Goal: Transaction & Acquisition: Purchase product/service

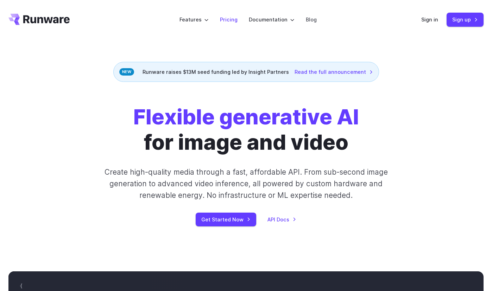
click at [226, 21] on link "Pricing" at bounding box center [229, 19] width 18 height 8
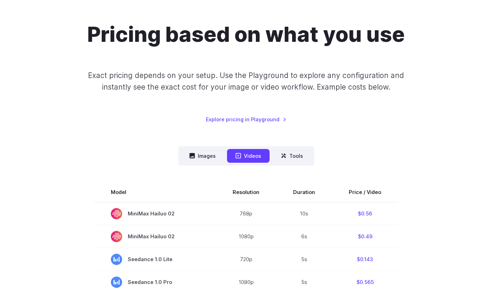
scroll to position [70, 0]
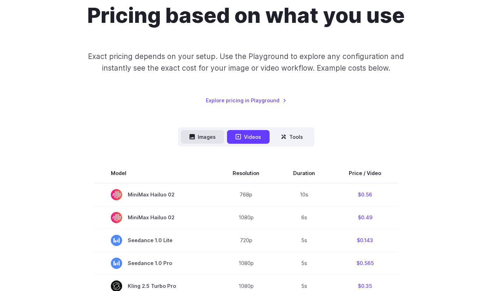
click at [196, 140] on button "Images" at bounding box center [202, 137] width 43 height 14
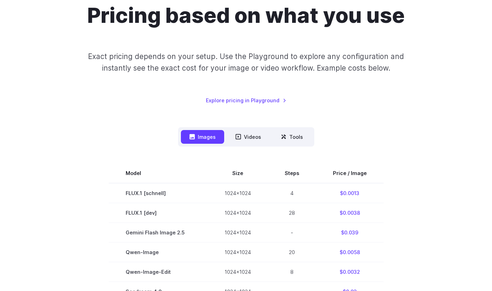
scroll to position [211, 0]
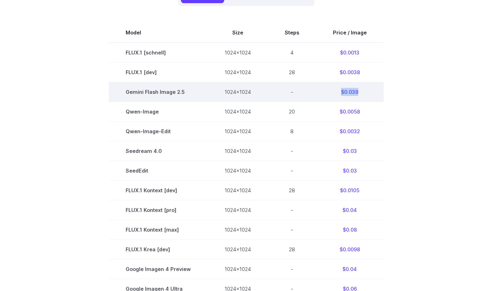
drag, startPoint x: 362, startPoint y: 92, endPoint x: 335, endPoint y: 95, distance: 27.2
click at [335, 95] on td "$0.039" at bounding box center [350, 92] width 68 height 20
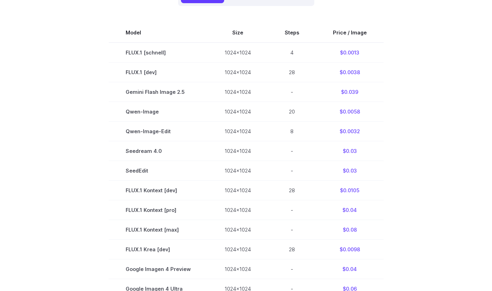
click at [60, 121] on section "Model Size Steps Price / Image FLUX.1 [[PERSON_NAME]] 1024x1024 4 $0.0013 FLUX.…" at bounding box center [245, 230] width 475 height 414
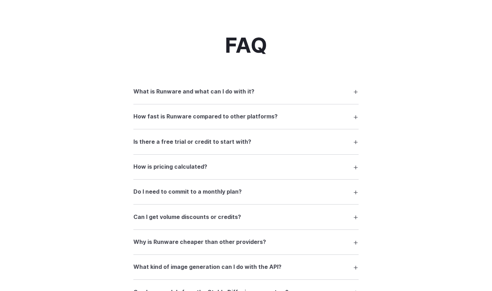
scroll to position [879, 0]
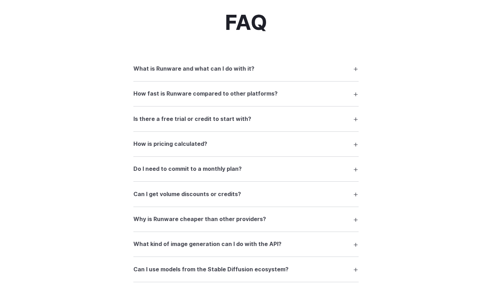
click at [142, 71] on h3 "What is Runware and what can I do with it?" at bounding box center [193, 68] width 121 height 9
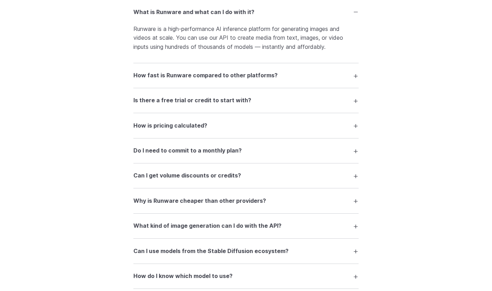
scroll to position [949, 0]
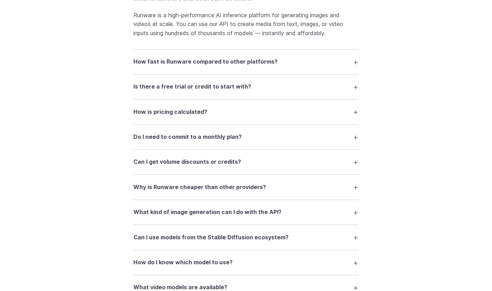
click at [136, 108] on h3 "How is pricing calculated?" at bounding box center [170, 112] width 74 height 9
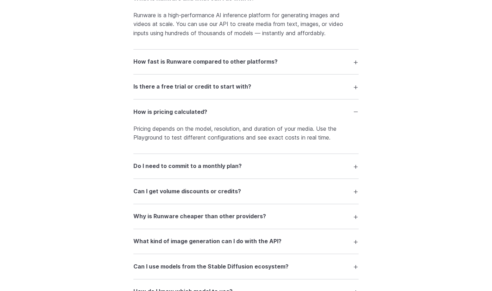
click at [136, 108] on h3 "How is pricing calculated?" at bounding box center [170, 112] width 74 height 9
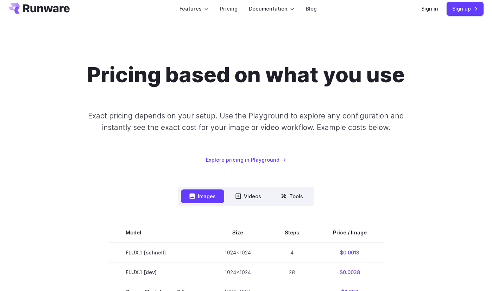
scroll to position [0, 0]
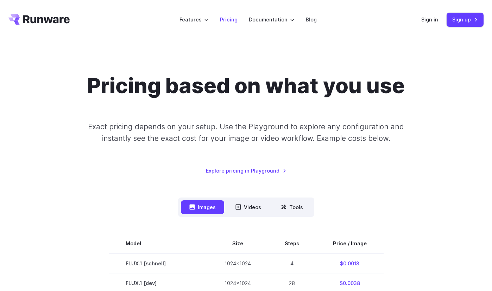
click at [232, 21] on link "Pricing" at bounding box center [229, 19] width 18 height 8
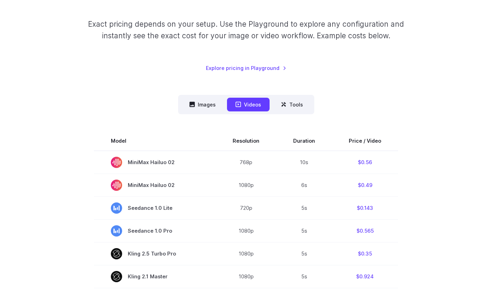
scroll to position [176, 0]
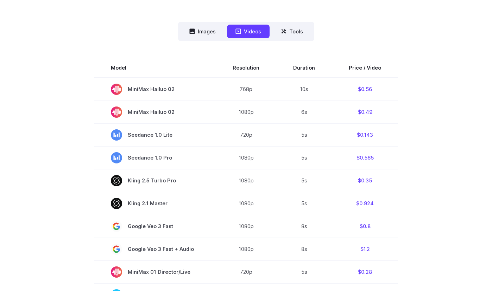
click at [284, 24] on nav "Images Videos Tools ****** ****** *****" at bounding box center [246, 31] width 136 height 19
click at [281, 28] on button "Tools" at bounding box center [291, 32] width 39 height 14
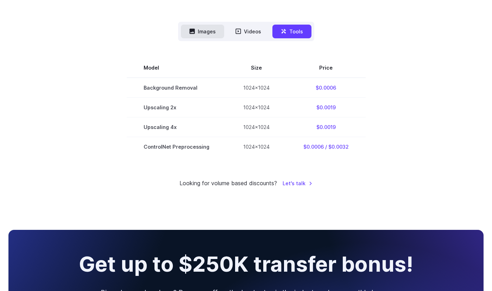
click at [204, 33] on button "Images" at bounding box center [202, 32] width 43 height 14
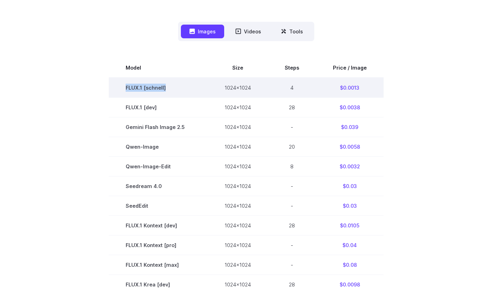
drag, startPoint x: 127, startPoint y: 91, endPoint x: 169, endPoint y: 91, distance: 42.2
click at [170, 91] on td "FLUX.1 [schnell]" at bounding box center [158, 88] width 99 height 20
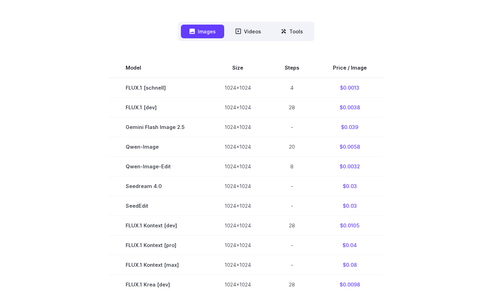
click at [58, 129] on section "Model Size Steps Price / Image FLUX.1 [[PERSON_NAME]] 1024x1024 4 $0.0013 FLUX.…" at bounding box center [245, 265] width 475 height 414
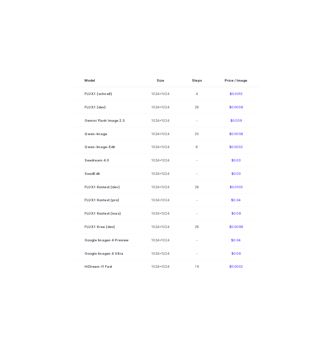
scroll to position [422, 0]
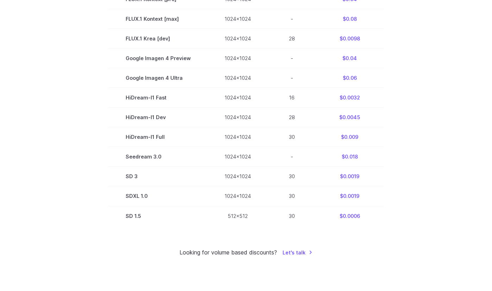
click at [86, 157] on section "Model Size Steps Price / Image FLUX.1 [[PERSON_NAME]] 1024x1024 4 $0.0013 FLUX.…" at bounding box center [245, 19] width 475 height 414
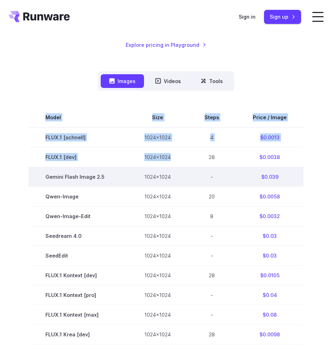
scroll to position [70, 0]
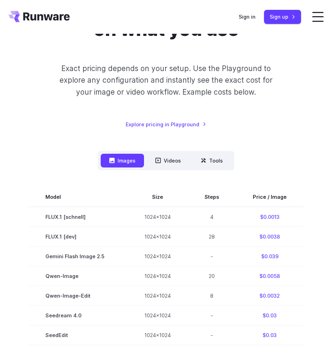
drag, startPoint x: 285, startPoint y: 226, endPoint x: 18, endPoint y: 189, distance: 269.7
copy div
click at [276, 93] on p "Exact pricing depends on your setup. Use the Playground to explore any configur…" at bounding box center [166, 80] width 220 height 35
click at [277, 19] on link "Sign up" at bounding box center [282, 17] width 37 height 14
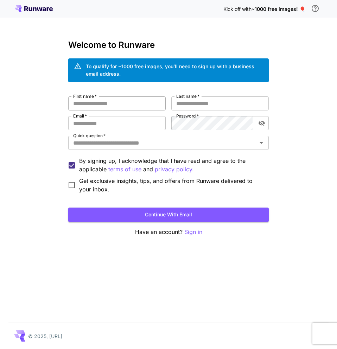
click at [113, 107] on input "First name   *" at bounding box center [116, 103] width 97 height 14
click at [52, 172] on div "Kick off with ~1000 free images! 🎈 Welcome to Runware To qualify for ~1000 free…" at bounding box center [168, 174] width 337 height 349
click at [99, 106] on input "First name   *" at bounding box center [116, 103] width 97 height 14
type input "*"
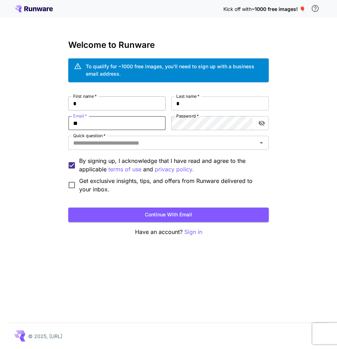
type input "**********"
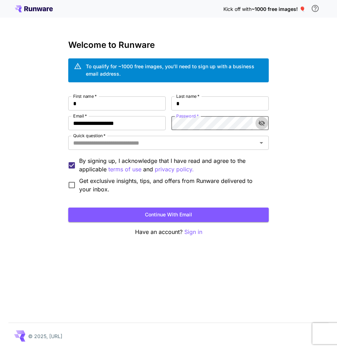
click at [261, 124] on icon "toggle password visibility" at bounding box center [261, 123] width 7 height 7
click at [260, 144] on icon "Open" at bounding box center [261, 143] width 8 height 8
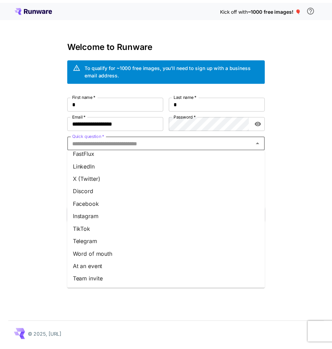
scroll to position [56, 0]
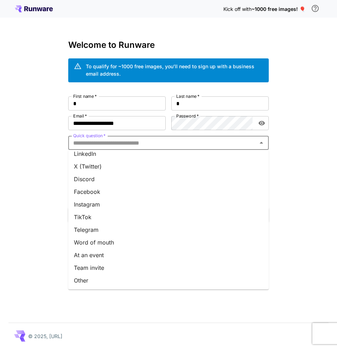
click at [109, 284] on li "Other" at bounding box center [168, 280] width 200 height 13
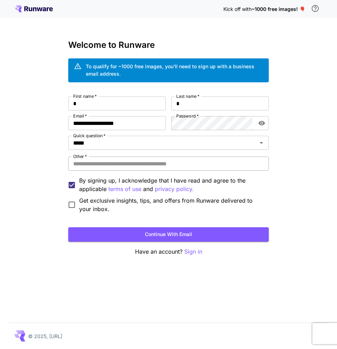
click at [119, 166] on input "Other   *" at bounding box center [168, 163] width 200 height 14
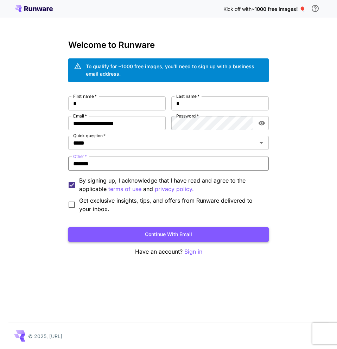
type input "*******"
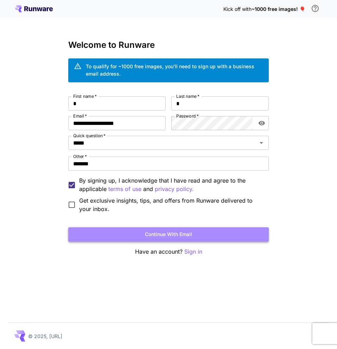
click at [174, 237] on button "Continue with email" at bounding box center [168, 234] width 200 height 14
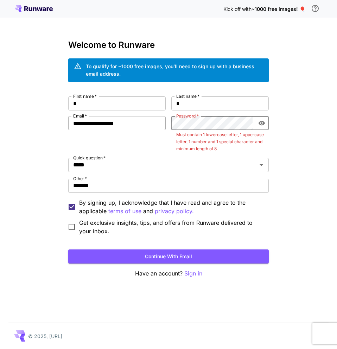
click at [157, 123] on div "**********" at bounding box center [168, 165] width 200 height 139
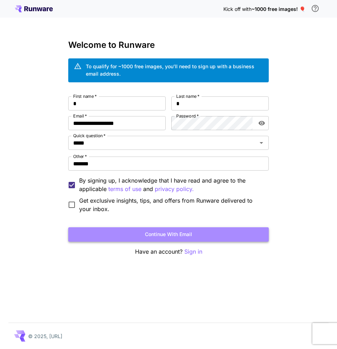
click at [208, 238] on button "Continue with email" at bounding box center [168, 234] width 200 height 14
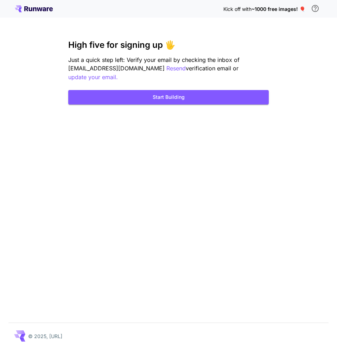
click at [200, 136] on div "Kick off with ~1000 free images! 🎈 High five for signing up 🖐️ Just a quick ste…" at bounding box center [168, 174] width 337 height 349
click at [181, 90] on button "Start Building" at bounding box center [168, 97] width 200 height 14
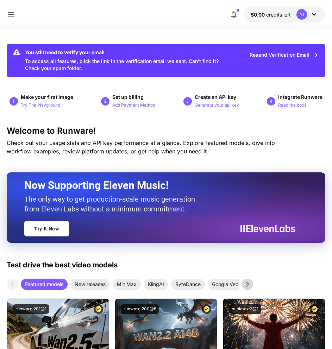
click at [11, 13] on icon at bounding box center [11, 14] width 6 height 4
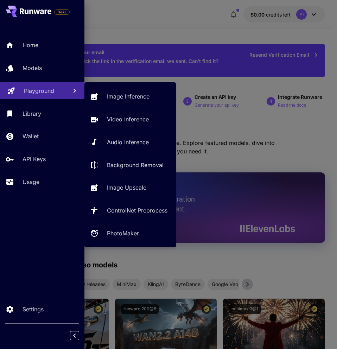
click at [43, 96] on link "Playground" at bounding box center [42, 90] width 84 height 17
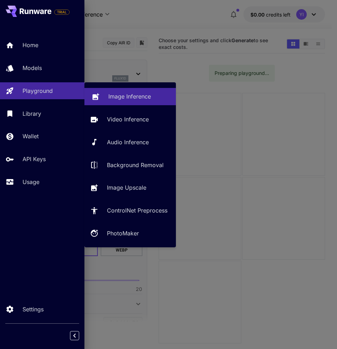
click at [108, 95] on link "Image Inference" at bounding box center [129, 96] width 91 height 17
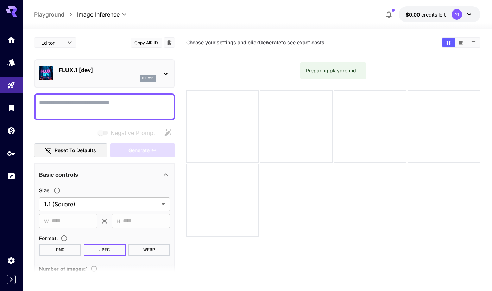
click at [168, 75] on icon at bounding box center [165, 74] width 8 height 8
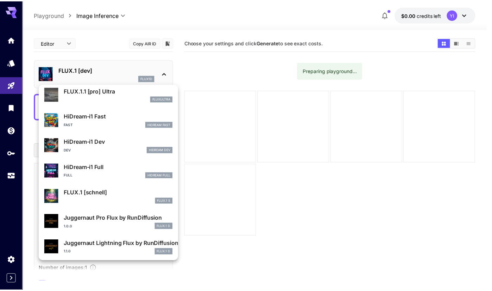
scroll to position [569, 0]
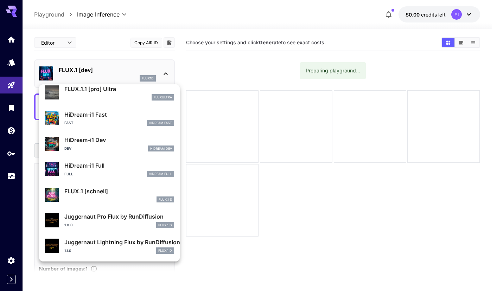
click at [116, 200] on div "FLUX.1 S" at bounding box center [119, 200] width 110 height 6
type input "*"
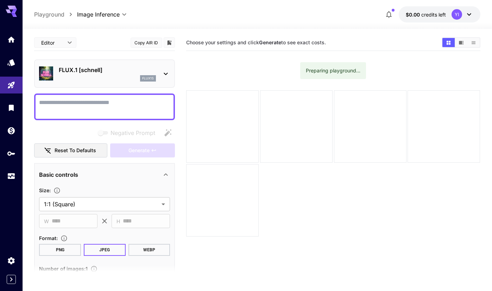
click at [129, 108] on textarea "Negative Prompt" at bounding box center [104, 106] width 131 height 17
paste textarea "**********"
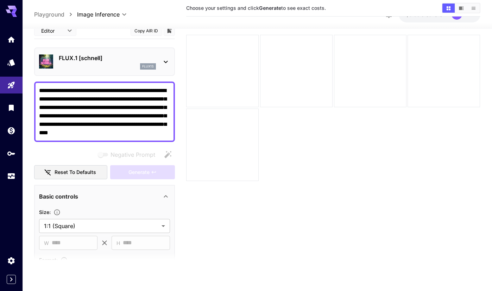
type textarea "**********"
click at [179, 131] on main "**********" at bounding box center [256, 127] width 445 height 297
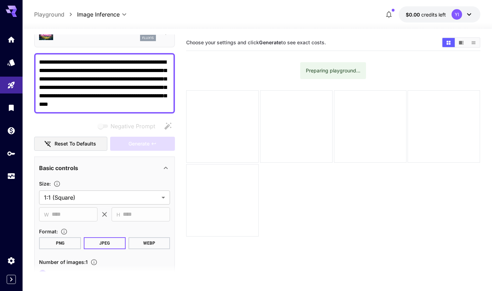
scroll to position [141, 0]
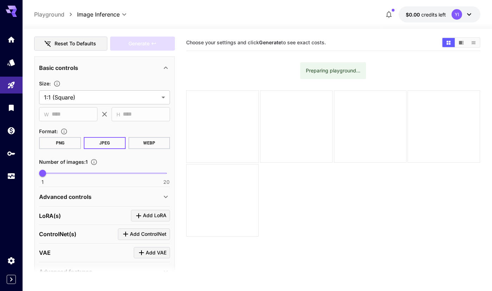
click at [336, 15] on icon at bounding box center [468, 14] width 8 height 8
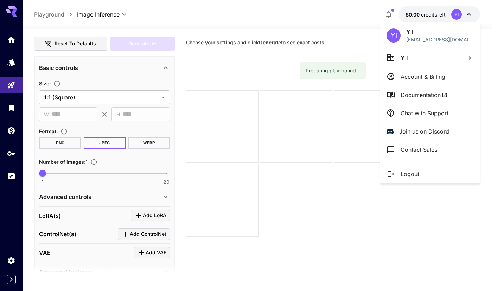
click at [336, 15] on div at bounding box center [248, 145] width 497 height 291
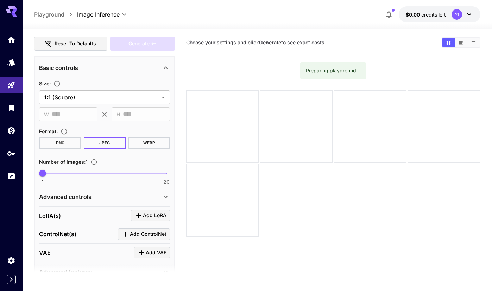
click at [159, 62] on div "Basic controls" at bounding box center [104, 67] width 131 height 17
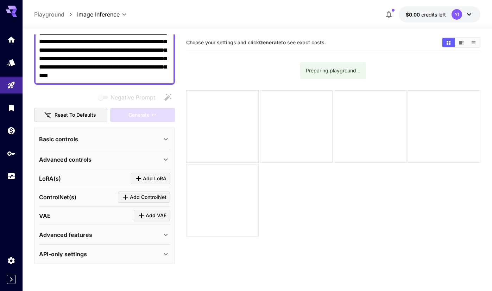
scroll to position [69, 0]
click at [166, 137] on icon at bounding box center [165, 139] width 8 height 8
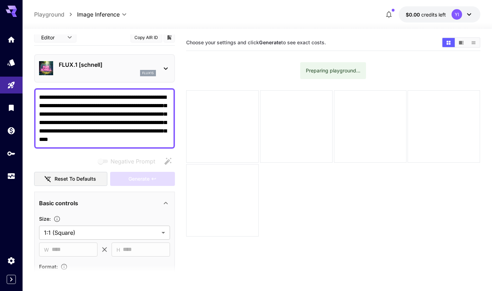
scroll to position [0, 0]
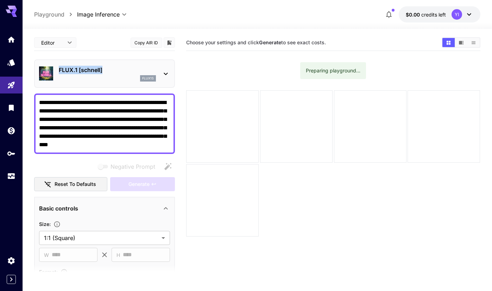
drag, startPoint x: 59, startPoint y: 73, endPoint x: 103, endPoint y: 68, distance: 44.0
click at [103, 68] on p "FLUX.1 [schnell]" at bounding box center [107, 70] width 97 height 8
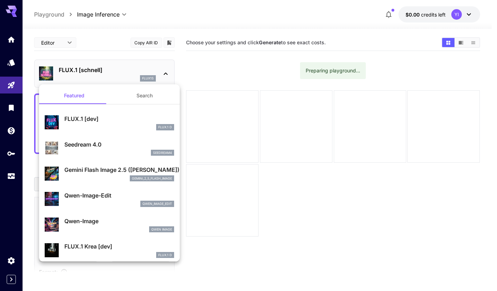
drag, startPoint x: 103, startPoint y: 68, endPoint x: 71, endPoint y: 68, distance: 31.6
click at [71, 68] on div at bounding box center [248, 145] width 497 height 291
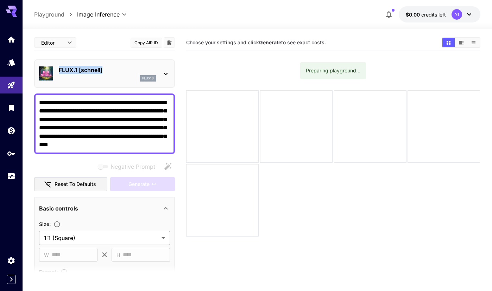
drag, startPoint x: 62, startPoint y: 67, endPoint x: 104, endPoint y: 70, distance: 41.6
click at [104, 70] on p "FLUX.1 [schnell]" at bounding box center [107, 70] width 97 height 8
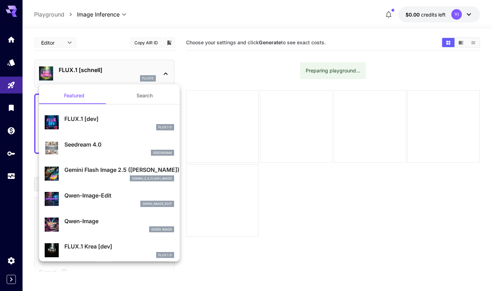
click at [230, 66] on div at bounding box center [248, 145] width 497 height 291
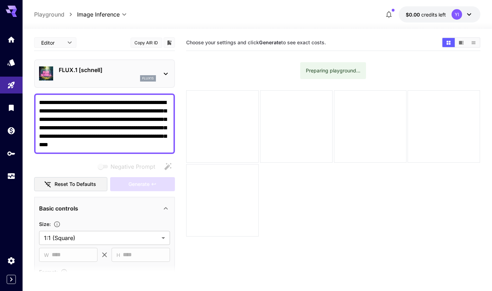
click at [336, 15] on button "$0.00 credits left YI" at bounding box center [439, 14] width 82 height 16
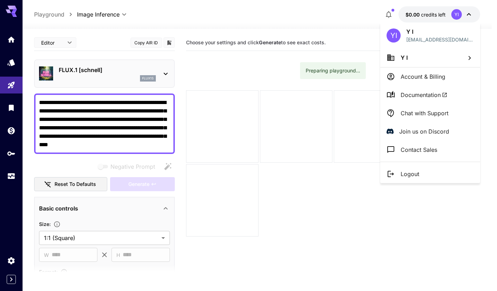
click at [336, 72] on li "Account & Billing" at bounding box center [430, 77] width 100 height 18
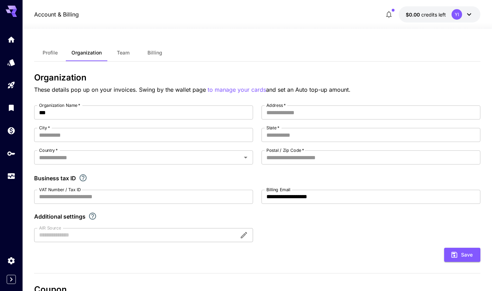
click at [158, 49] on button "Billing" at bounding box center [155, 52] width 32 height 17
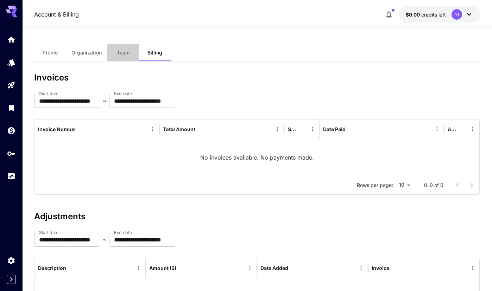
click at [118, 50] on span "Team" at bounding box center [123, 53] width 13 height 6
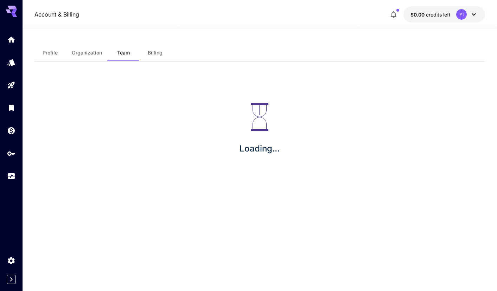
click at [100, 51] on span "Organization" at bounding box center [87, 53] width 30 height 6
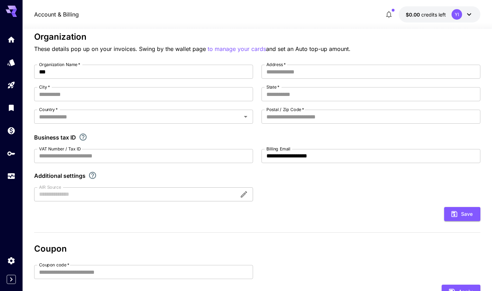
scroll to position [139, 0]
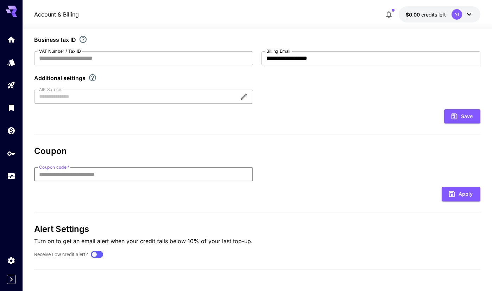
click at [174, 179] on input "Coupon code   *" at bounding box center [143, 174] width 219 height 14
click at [336, 164] on div "Coupon Coupon code   * Coupon code   * Apply" at bounding box center [256, 173] width 445 height 55
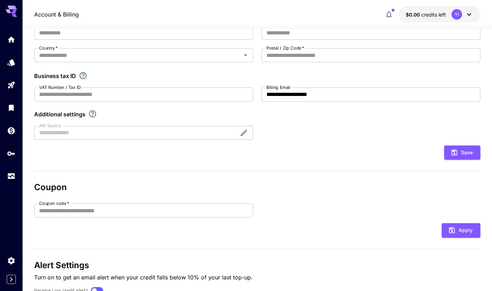
scroll to position [0, 0]
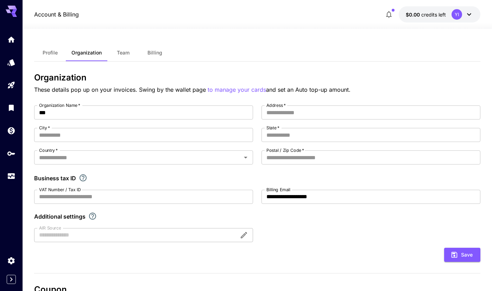
click at [46, 52] on span "Profile" at bounding box center [50, 53] width 15 height 6
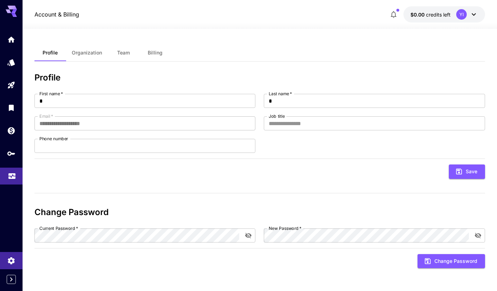
click at [5, 173] on link at bounding box center [11, 176] width 23 height 17
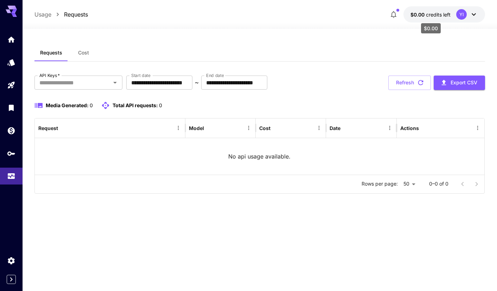
click at [336, 16] on span "credits left" at bounding box center [438, 15] width 25 height 6
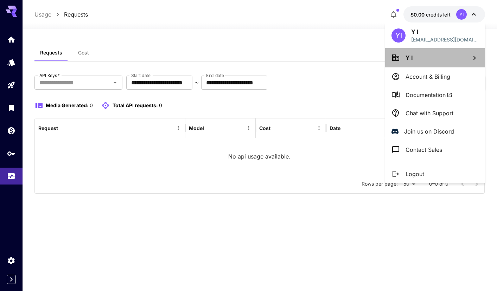
click at [336, 66] on li "Y I" at bounding box center [435, 57] width 100 height 19
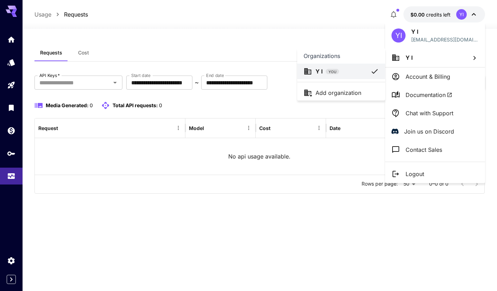
click at [336, 78] on div at bounding box center [248, 145] width 497 height 291
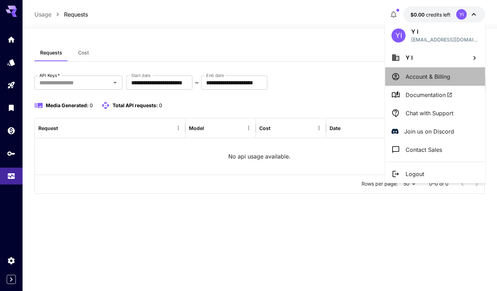
click at [336, 71] on li "Account & Billing" at bounding box center [435, 77] width 100 height 18
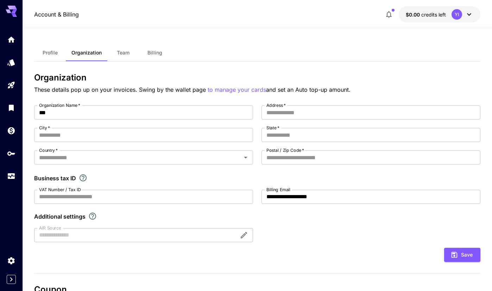
click at [153, 56] on span "Billing" at bounding box center [154, 53] width 15 height 6
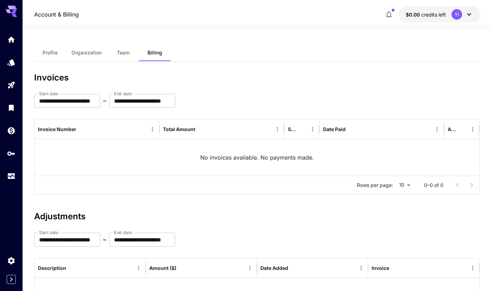
click at [50, 56] on button "Profile" at bounding box center [50, 52] width 32 height 17
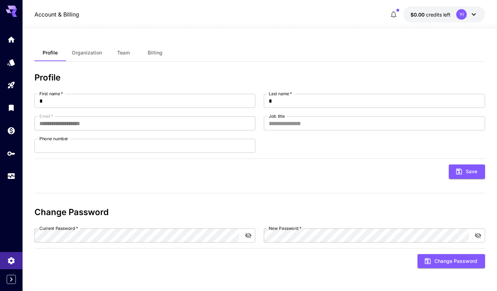
click at [91, 59] on button "Organization" at bounding box center [86, 52] width 41 height 17
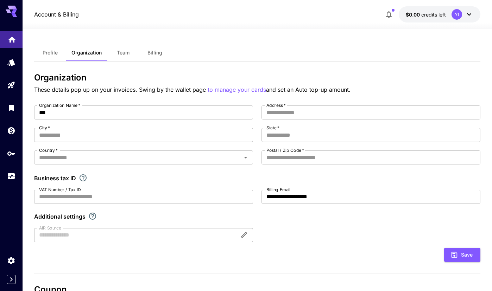
click at [13, 37] on icon "Home" at bounding box center [11, 37] width 7 height 6
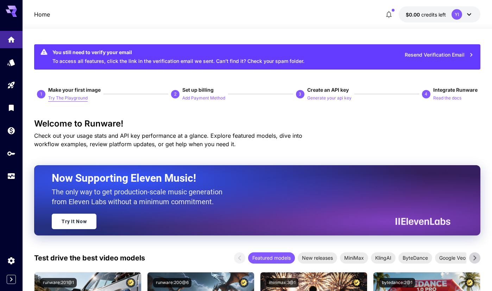
click at [71, 98] on p "Try The Playground" at bounding box center [67, 98] width 39 height 7
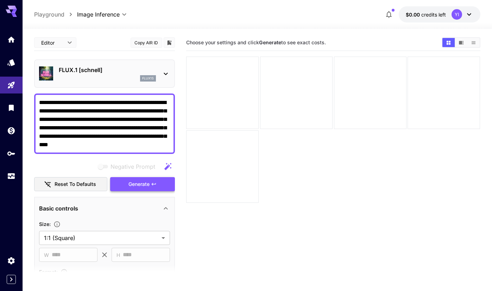
click at [134, 186] on span "Generate" at bounding box center [138, 184] width 21 height 9
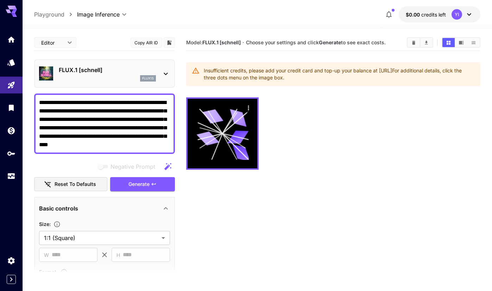
click at [248, 77] on div "Insufficient credits, please add your credit card and top-up your balance at ht…" at bounding box center [339, 74] width 270 height 20
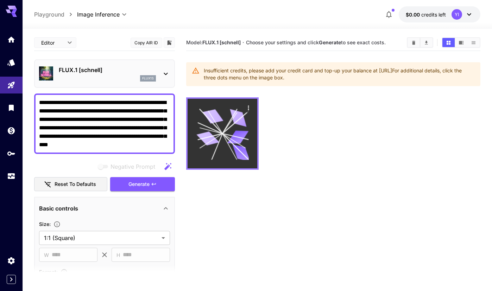
click at [249, 104] on icon "Actions" at bounding box center [248, 107] width 7 height 7
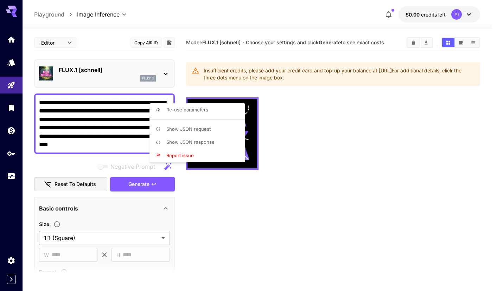
click at [336, 115] on div at bounding box center [248, 145] width 497 height 291
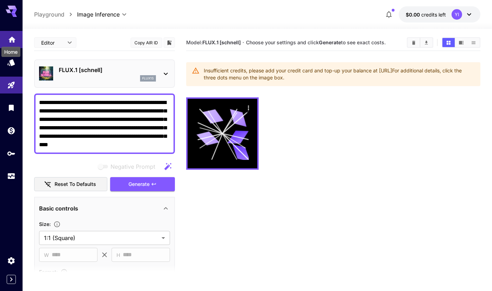
click at [15, 39] on icon "Home" at bounding box center [12, 38] width 8 height 8
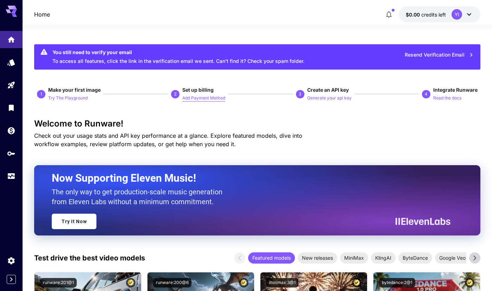
click at [217, 101] on p "Add Payment Method" at bounding box center [203, 98] width 43 height 7
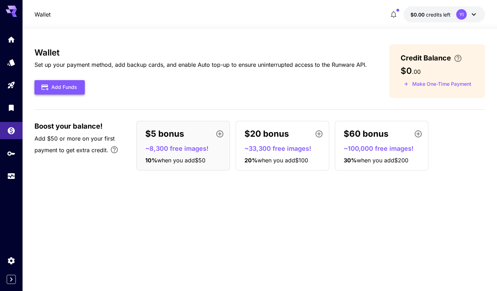
click at [68, 89] on button "Add Funds" at bounding box center [59, 87] width 50 height 14
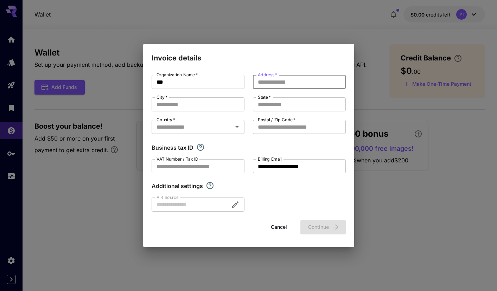
click at [316, 89] on input "Address   *" at bounding box center [299, 82] width 93 height 14
type input "*"
click at [186, 104] on input "City   *" at bounding box center [198, 104] width 93 height 14
type input "********"
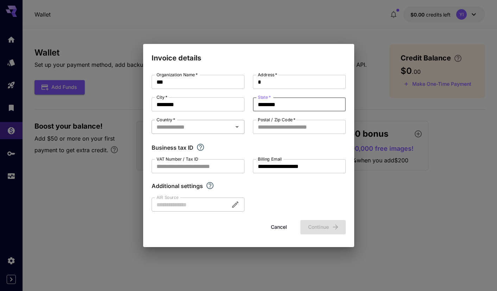
click at [212, 126] on input "Country   *" at bounding box center [192, 127] width 77 height 10
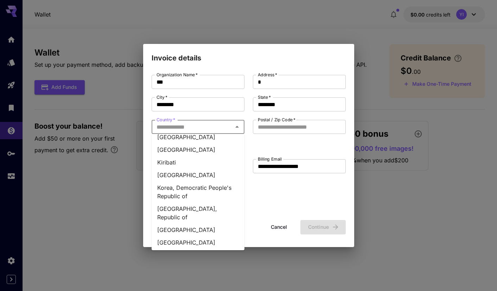
scroll to position [1451, 0]
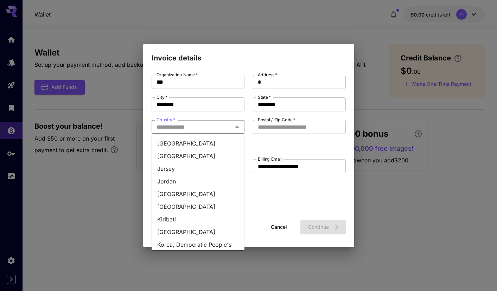
click at [172, 150] on li "Japan" at bounding box center [198, 156] width 93 height 13
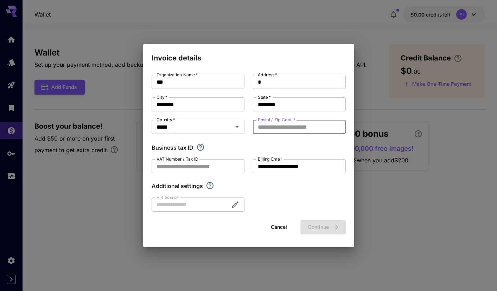
click at [286, 129] on input "Postal / Zip Code   *" at bounding box center [299, 127] width 93 height 14
type input "***"
click at [263, 198] on div "**********" at bounding box center [249, 143] width 194 height 137
click at [307, 225] on button "Continue" at bounding box center [322, 227] width 45 height 14
type input "*"
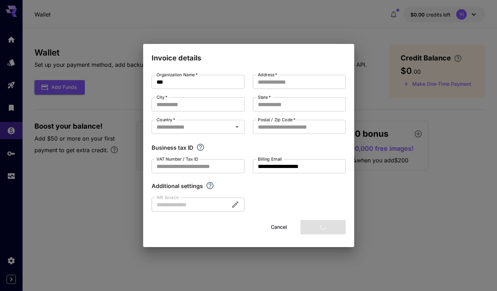
type input "********"
type input "***"
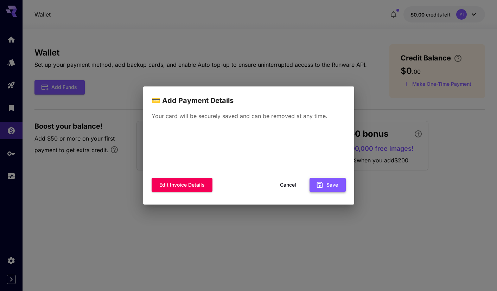
click at [330, 185] on button "Save" at bounding box center [327, 185] width 36 height 14
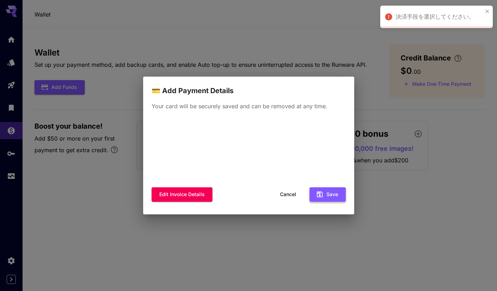
click at [331, 193] on button "Save" at bounding box center [327, 194] width 36 height 14
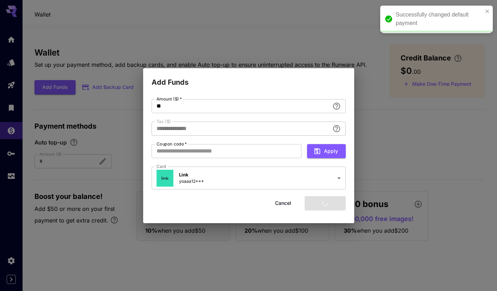
type input "****"
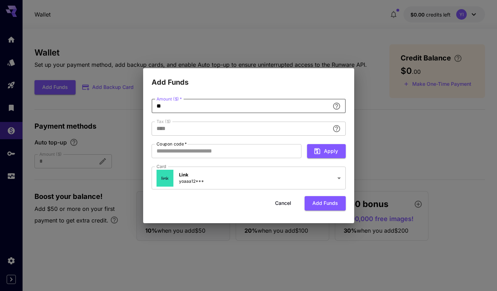
drag, startPoint x: 182, startPoint y: 105, endPoint x: 152, endPoint y: 109, distance: 30.1
click at [152, 109] on input "**" at bounding box center [241, 106] width 178 height 14
type input "*"
type input "**********"
type input "*"
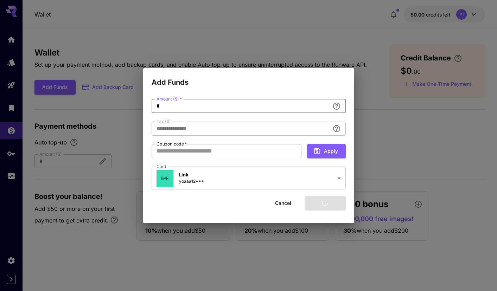
click at [199, 204] on div "Cancel Add funds" at bounding box center [249, 203] width 194 height 14
type input "****"
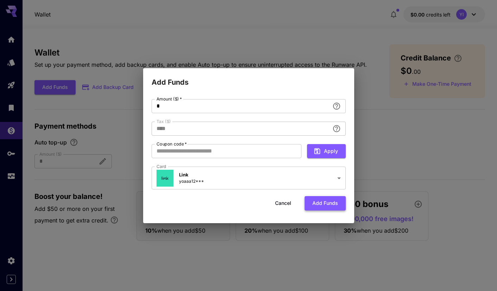
click at [336, 205] on button "Add funds" at bounding box center [324, 203] width 41 height 14
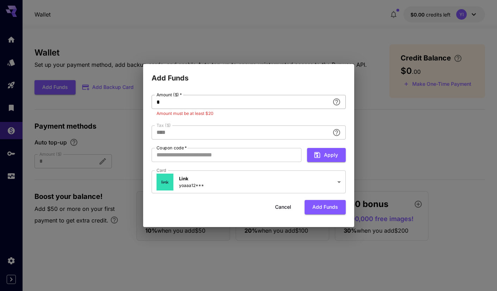
click at [207, 107] on input "*" at bounding box center [241, 102] width 178 height 14
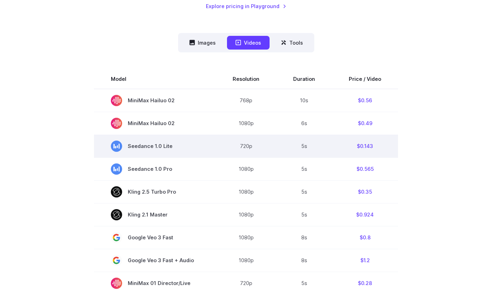
scroll to position [176, 0]
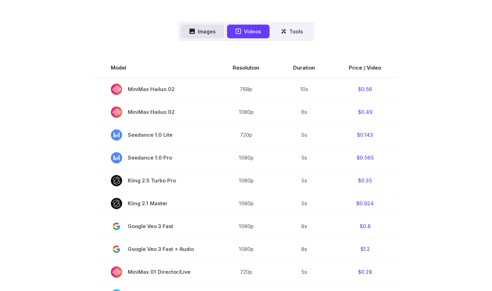
click at [205, 33] on button "Images" at bounding box center [202, 32] width 43 height 14
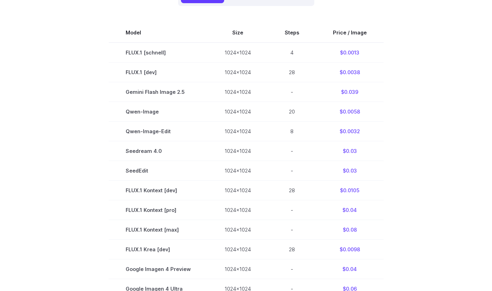
click at [430, 230] on section "Model Size Steps Price / Image FLUX.1 [[PERSON_NAME]] 1024x1024 4 $0.0013 FLUX.…" at bounding box center [245, 230] width 475 height 414
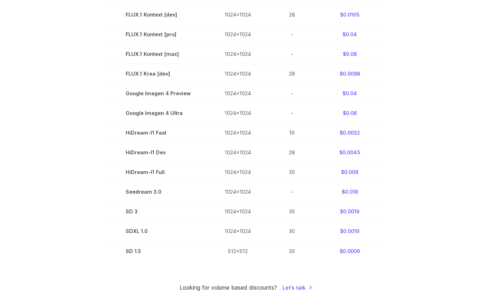
scroll to position [422, 0]
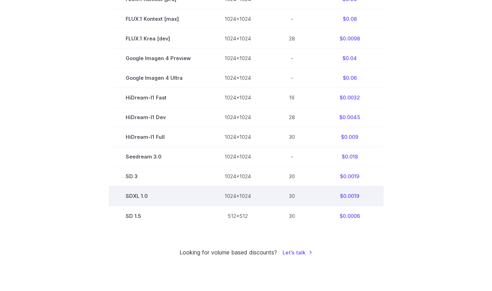
click at [142, 196] on td "SDXL 1.0" at bounding box center [158, 196] width 99 height 20
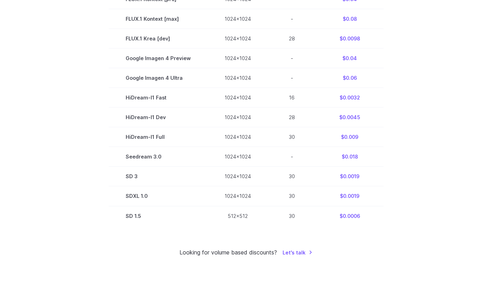
click at [101, 149] on section "Model Size Steps Price / Image FLUX.1 [[PERSON_NAME]] 1024x1024 4 $0.0013 FLUX.…" at bounding box center [245, 19] width 475 height 414
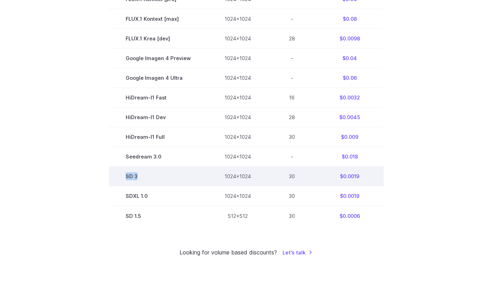
drag, startPoint x: 124, startPoint y: 176, endPoint x: 146, endPoint y: 179, distance: 21.3
click at [146, 179] on td "SD 3" at bounding box center [158, 177] width 99 height 20
click at [114, 170] on td "SD 3" at bounding box center [158, 177] width 99 height 20
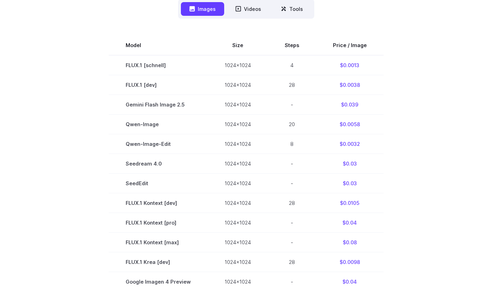
scroll to position [211, 0]
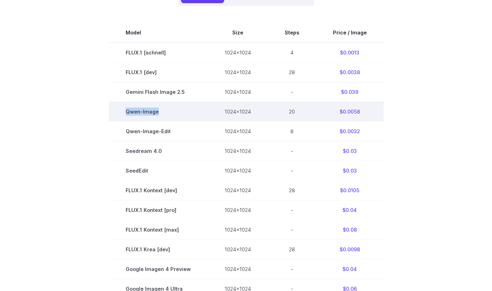
drag, startPoint x: 117, startPoint y: 118, endPoint x: 162, endPoint y: 118, distance: 44.7
click at [162, 118] on td "Qwen-Image" at bounding box center [158, 112] width 99 height 20
drag, startPoint x: 333, startPoint y: 114, endPoint x: 371, endPoint y: 112, distance: 38.4
click at [371, 112] on td "$0.0058" at bounding box center [350, 112] width 68 height 20
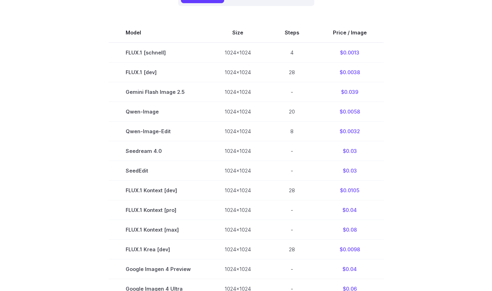
drag, startPoint x: 261, startPoint y: 11, endPoint x: 228, endPoint y: 12, distance: 32.7
click at [261, 11] on div "Model Size Steps Price / Image FLUX.1 [[PERSON_NAME]] 1024x1024 4 $0.0013 FLUX.…" at bounding box center [245, 221] width 475 height 431
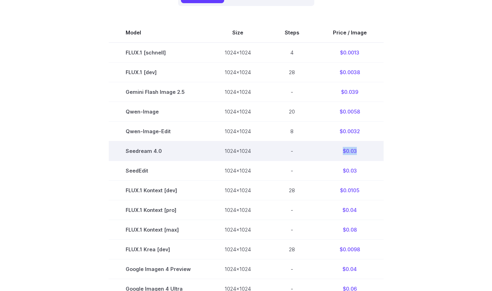
drag, startPoint x: 372, startPoint y: 152, endPoint x: 332, endPoint y: 149, distance: 40.2
click at [332, 149] on td "$0.03" at bounding box center [350, 151] width 68 height 20
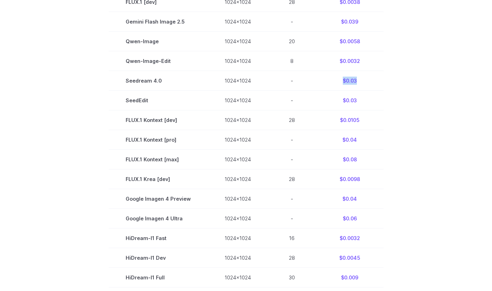
scroll to position [246, 0]
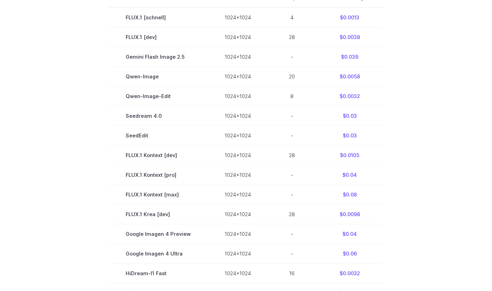
click at [79, 132] on section "Model Size Steps Price / Image FLUX.1 [[PERSON_NAME]] 1024x1024 4 $0.0013 FLUX.…" at bounding box center [245, 195] width 475 height 414
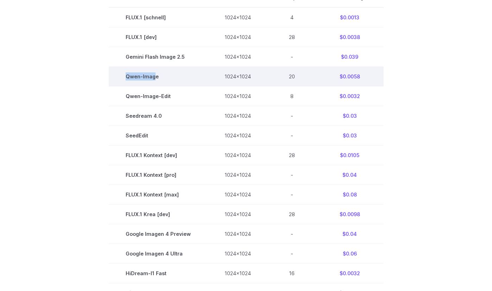
drag, startPoint x: 124, startPoint y: 77, endPoint x: 157, endPoint y: 74, distance: 32.8
click at [157, 74] on td "Qwen-Image" at bounding box center [158, 76] width 99 height 20
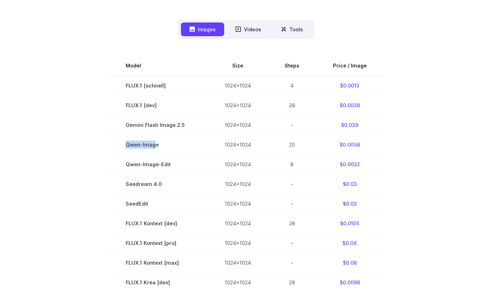
scroll to position [176, 0]
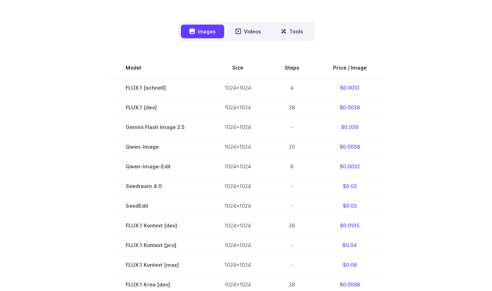
click at [425, 58] on section "Model Size Steps Price / Image FLUX.1 [[PERSON_NAME]] 1024x1024 4 $0.0013 FLUX.…" at bounding box center [245, 265] width 475 height 414
